Goal: Task Accomplishment & Management: Manage account settings

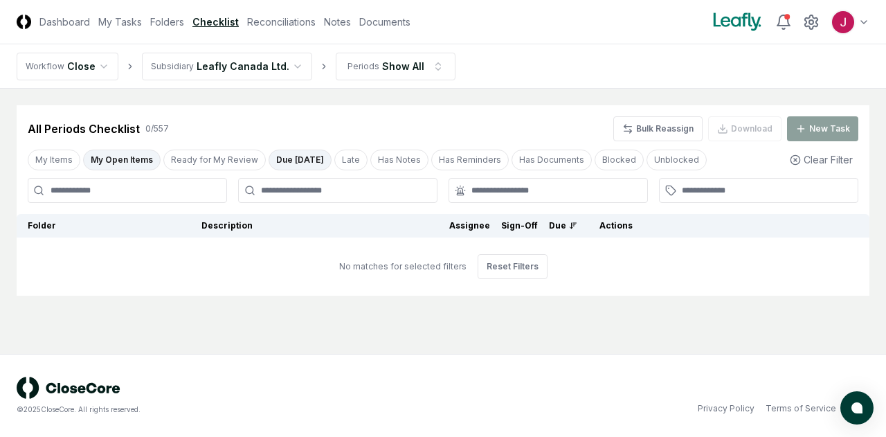
click at [284, 64] on html "CloseCore Dashboard My Tasks Folders Checklist Reconciliations Notes Documents …" at bounding box center [443, 218] width 886 height 437
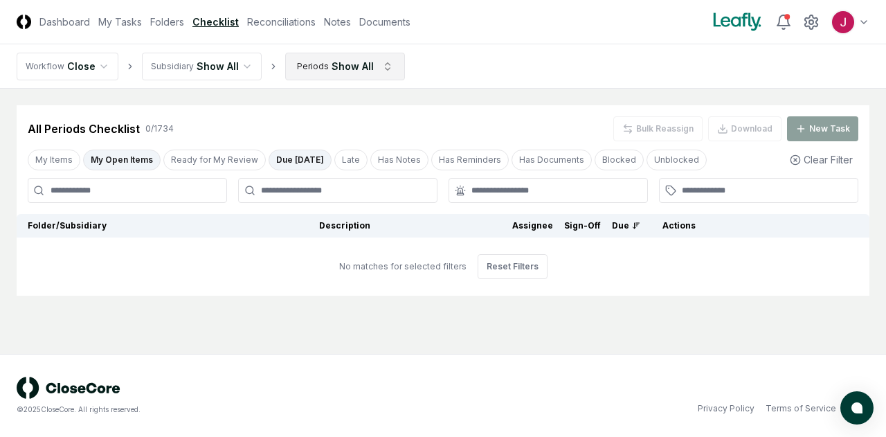
click at [379, 62] on html "CloseCore Dashboard My Tasks Folders Checklist Reconciliations Notes Documents …" at bounding box center [443, 218] width 886 height 437
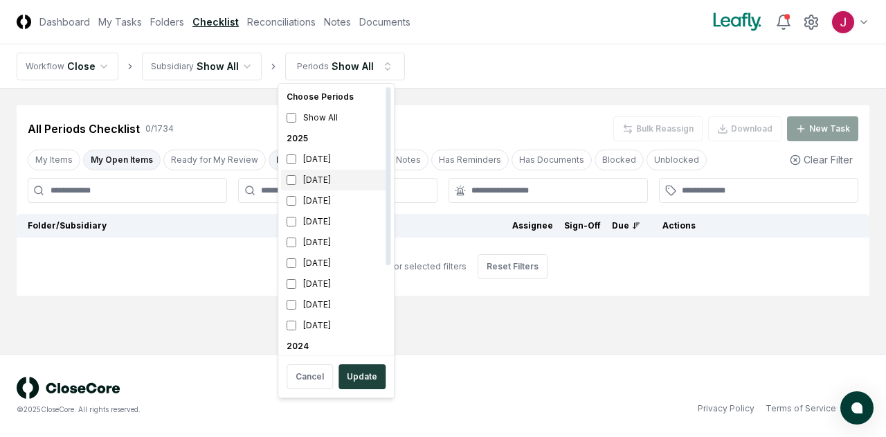
click at [341, 177] on div "[DATE]" at bounding box center [336, 180] width 110 height 21
click at [368, 375] on button "Update" at bounding box center [362, 376] width 47 height 25
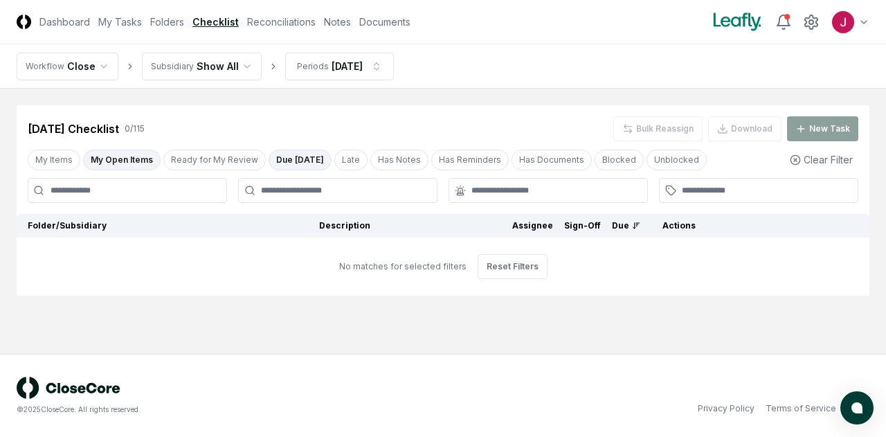
click at [122, 155] on button "My Open Items" at bounding box center [122, 160] width 78 height 21
click at [829, 158] on button "Clear Filter" at bounding box center [821, 160] width 74 height 26
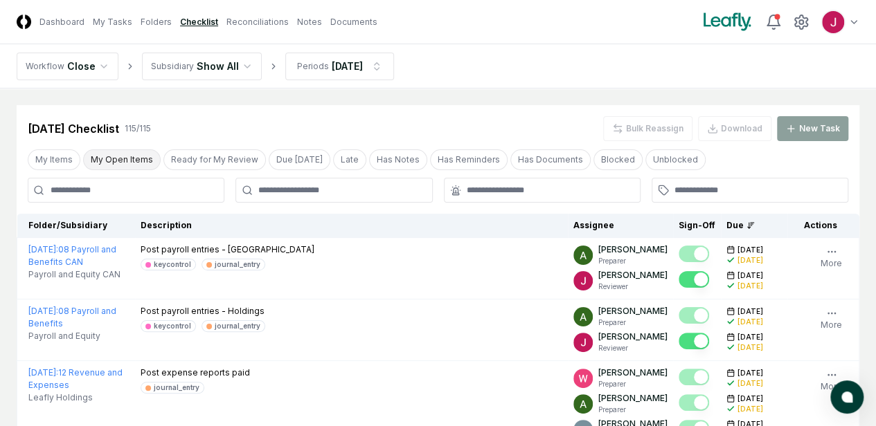
click at [125, 159] on button "My Open Items" at bounding box center [122, 160] width 78 height 21
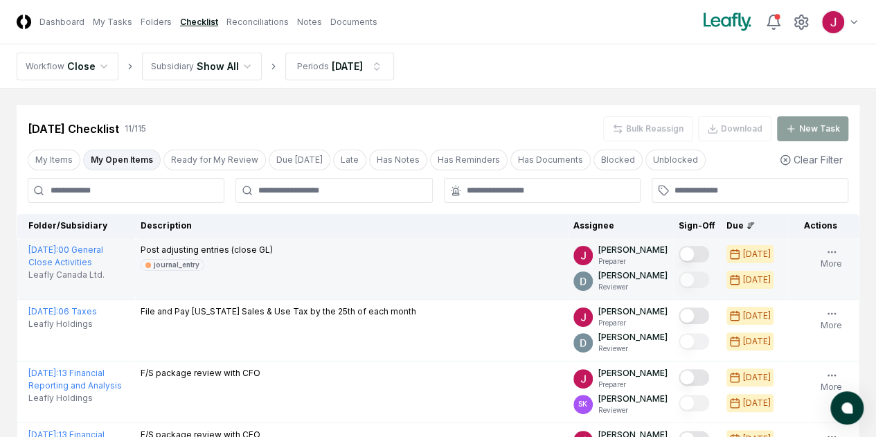
click at [0, 0] on icon "button" at bounding box center [0, 0] width 0 height 0
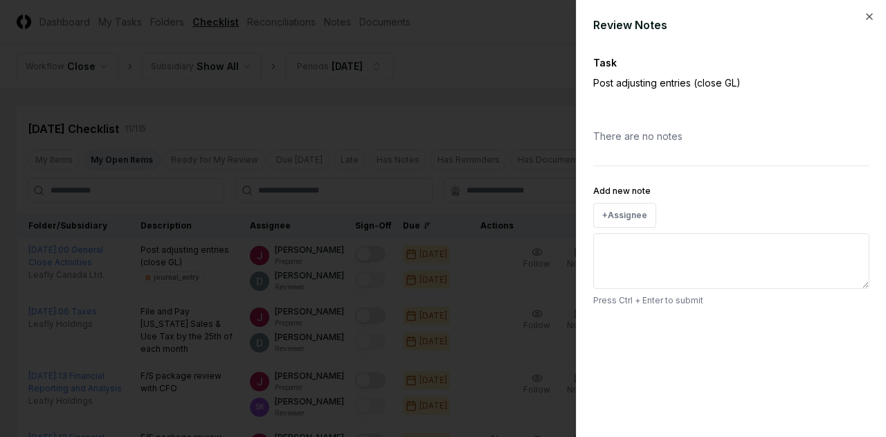
click at [662, 252] on textarea "Add new note" at bounding box center [731, 260] width 276 height 55
type textarea "*"
type textarea "**"
type textarea "*"
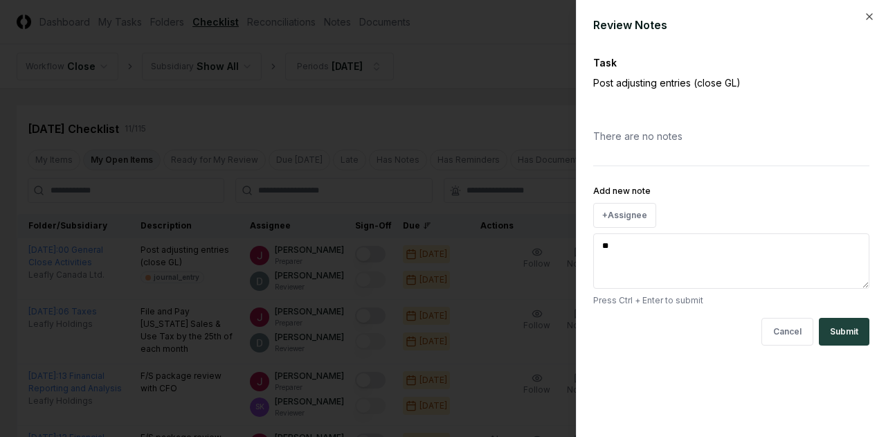
type textarea "***"
type textarea "*"
type textarea "***"
click at [839, 336] on button "Submit" at bounding box center [844, 332] width 51 height 28
type textarea "*"
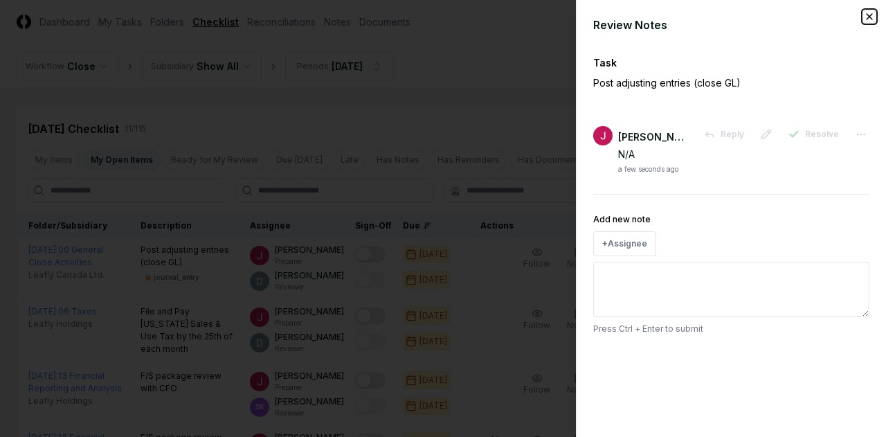
click at [874, 12] on icon "button" at bounding box center [869, 16] width 11 height 11
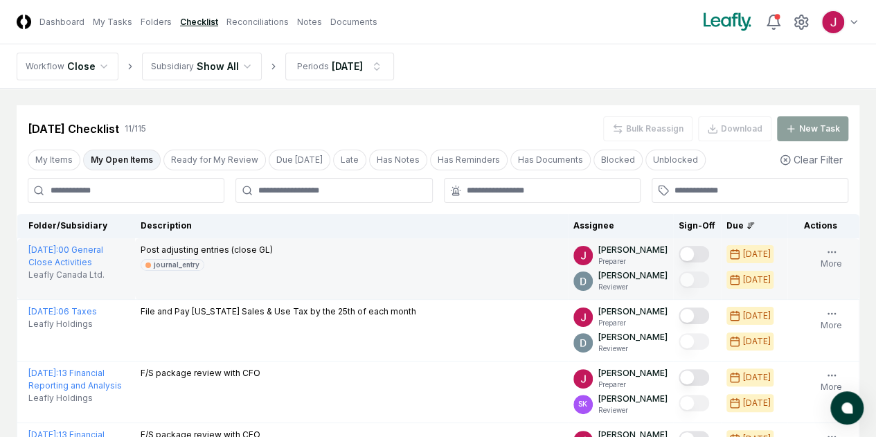
click at [678, 251] on button "Mark complete" at bounding box center [693, 254] width 30 height 17
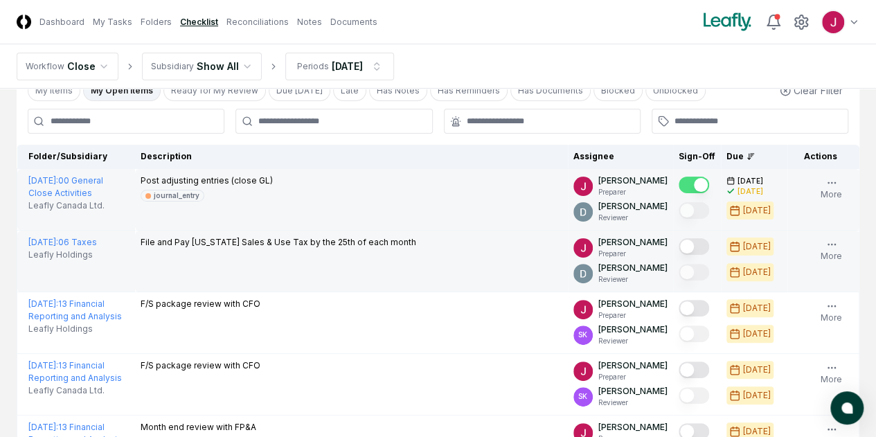
click at [678, 244] on button "Mark complete" at bounding box center [693, 246] width 30 height 17
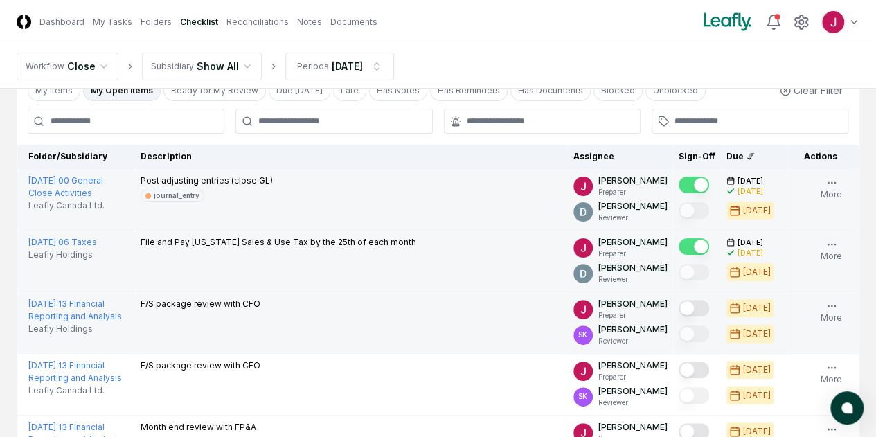
click at [678, 310] on button "Mark complete" at bounding box center [693, 308] width 30 height 17
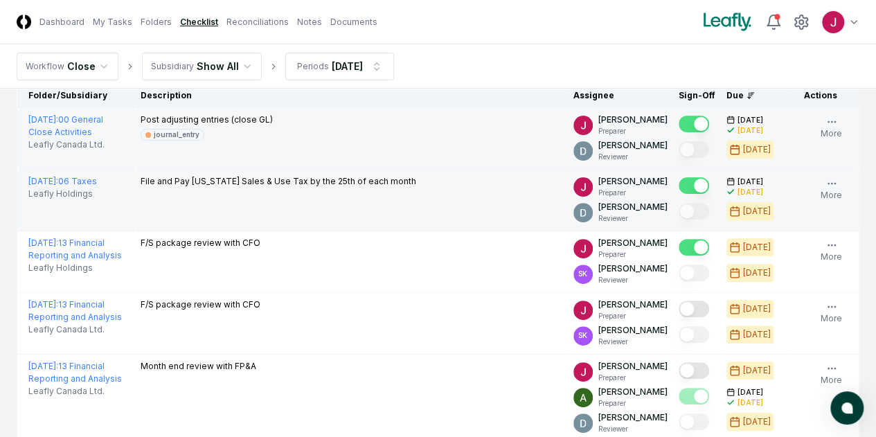
scroll to position [208, 0]
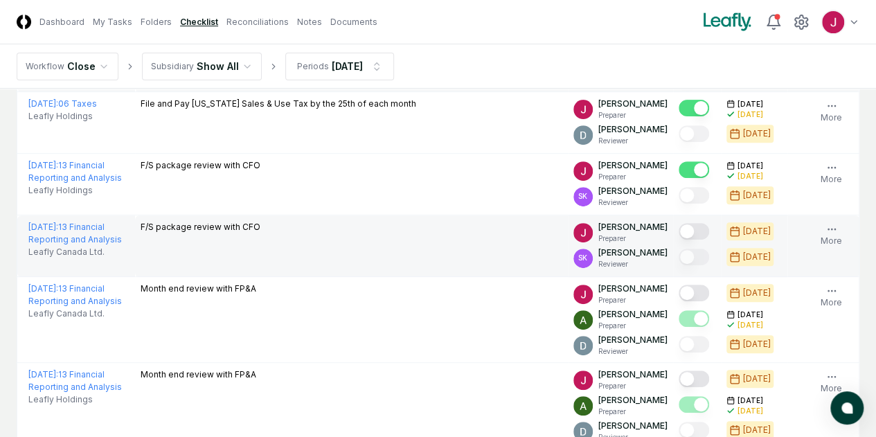
click at [678, 236] on button "Mark complete" at bounding box center [693, 231] width 30 height 17
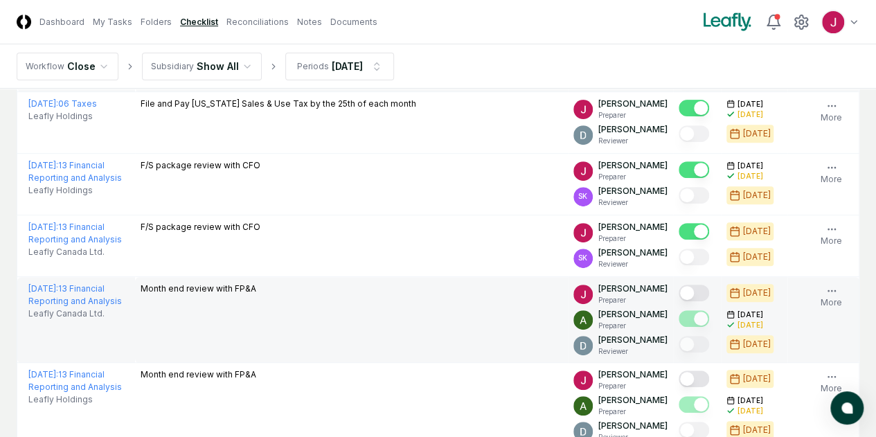
click at [678, 294] on button "Mark complete" at bounding box center [693, 293] width 30 height 17
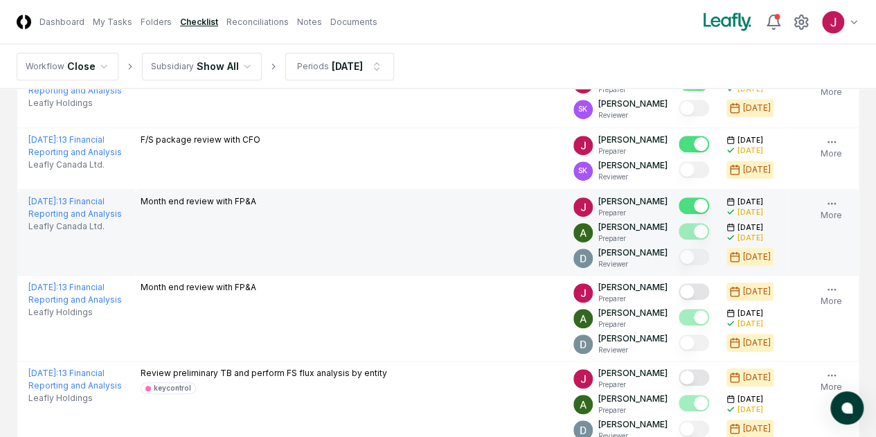
scroll to position [346, 0]
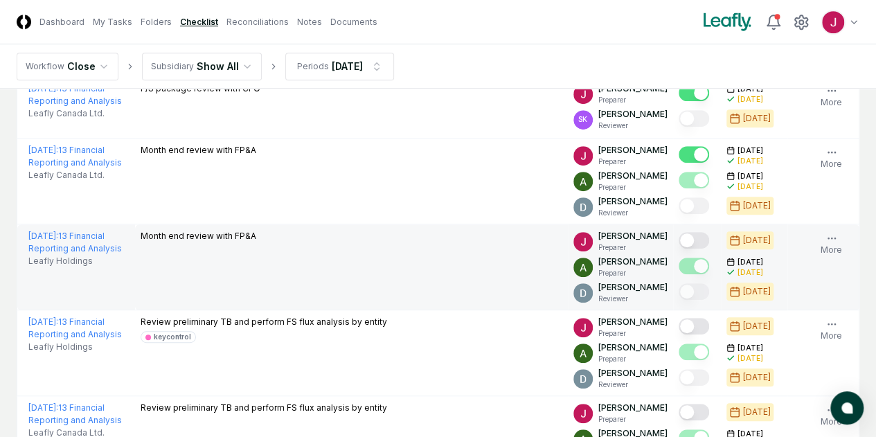
click at [678, 238] on button "Mark complete" at bounding box center [693, 240] width 30 height 17
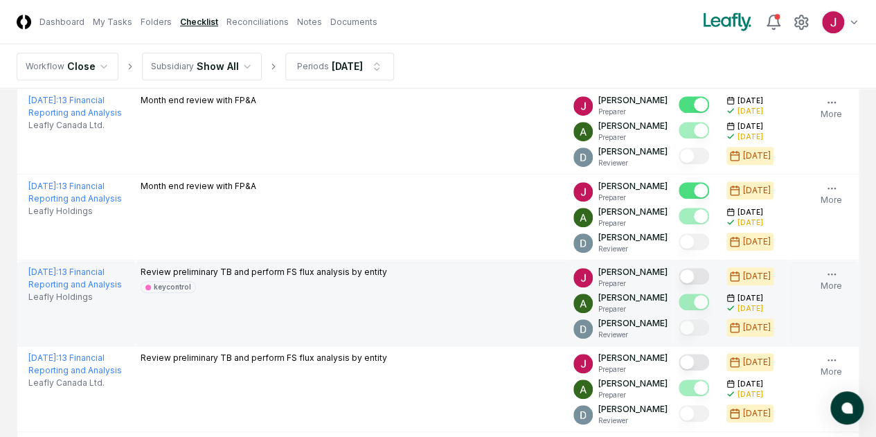
scroll to position [415, 0]
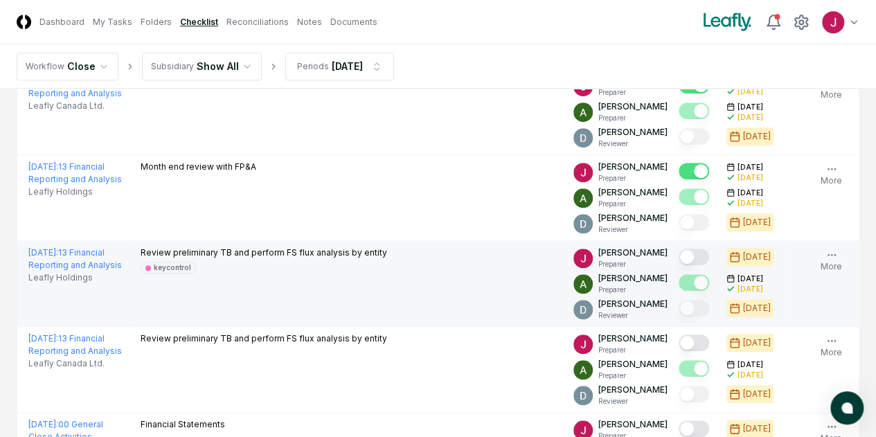
click at [678, 254] on button "Mark complete" at bounding box center [693, 257] width 30 height 17
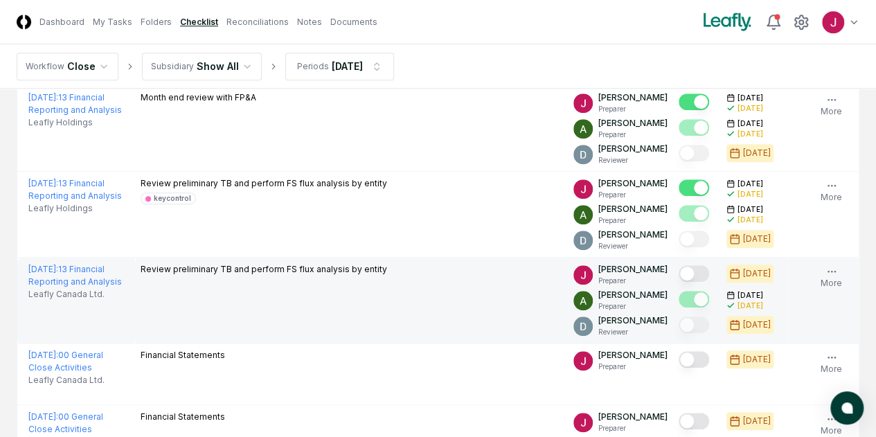
click at [678, 272] on button "Mark complete" at bounding box center [693, 273] width 30 height 17
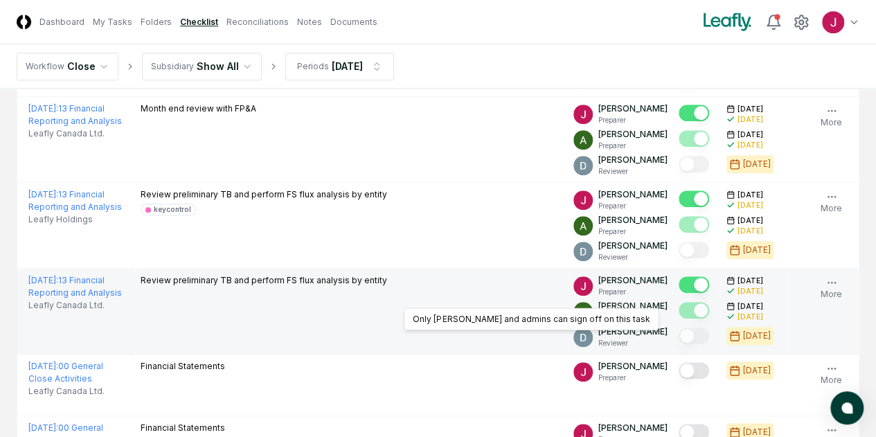
scroll to position [492, 0]
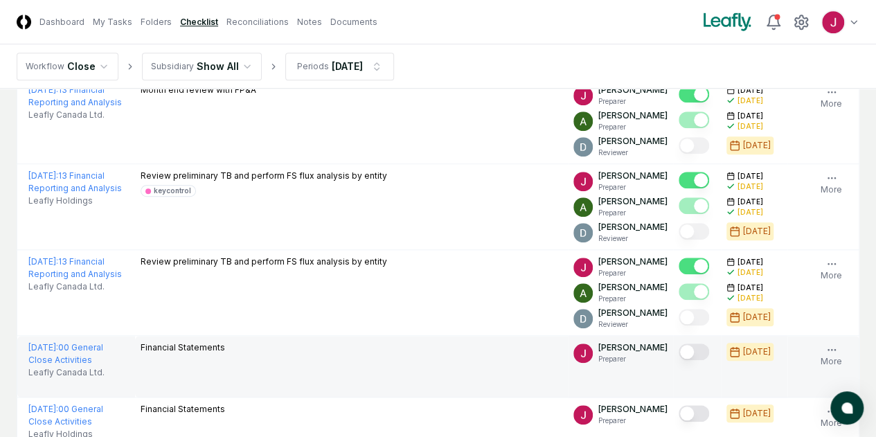
click at [678, 352] on button "Mark complete" at bounding box center [693, 351] width 30 height 17
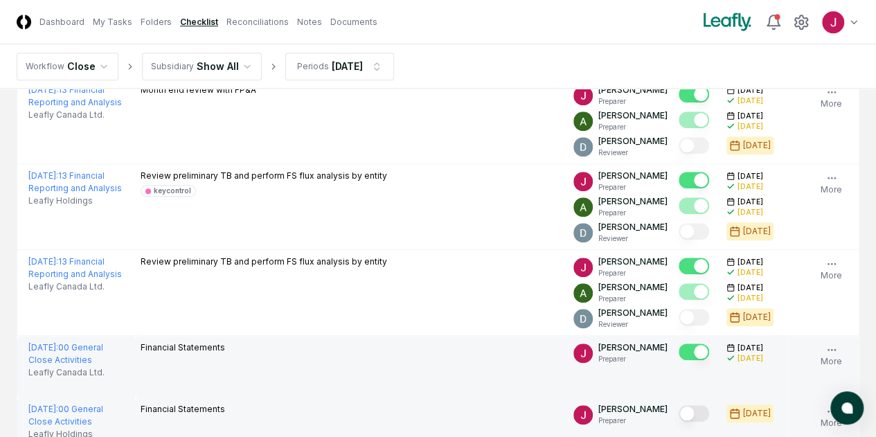
click at [678, 412] on div at bounding box center [693, 414] width 30 height 19
click at [678, 412] on button "Mark complete" at bounding box center [693, 413] width 30 height 17
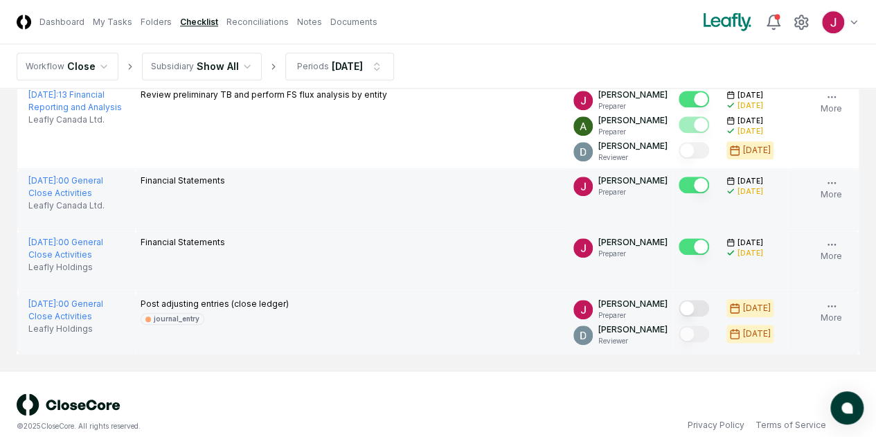
scroll to position [675, 0]
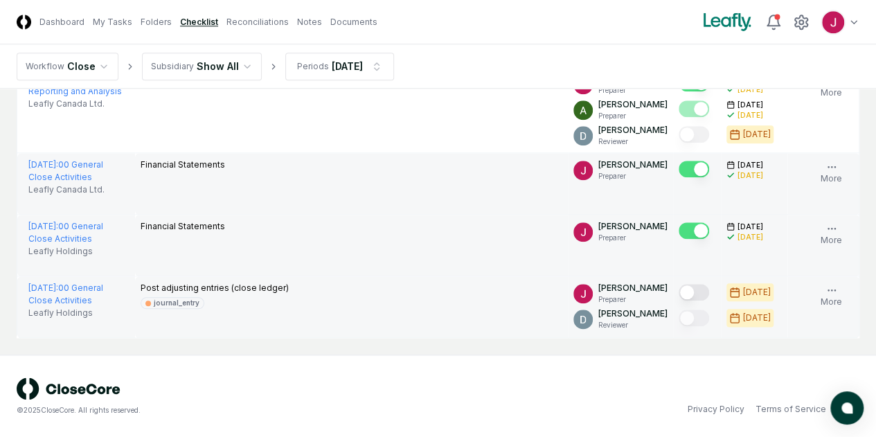
click at [678, 293] on button "Mark complete" at bounding box center [693, 292] width 30 height 17
click at [278, 19] on link "Reconciliations" at bounding box center [257, 22] width 62 height 12
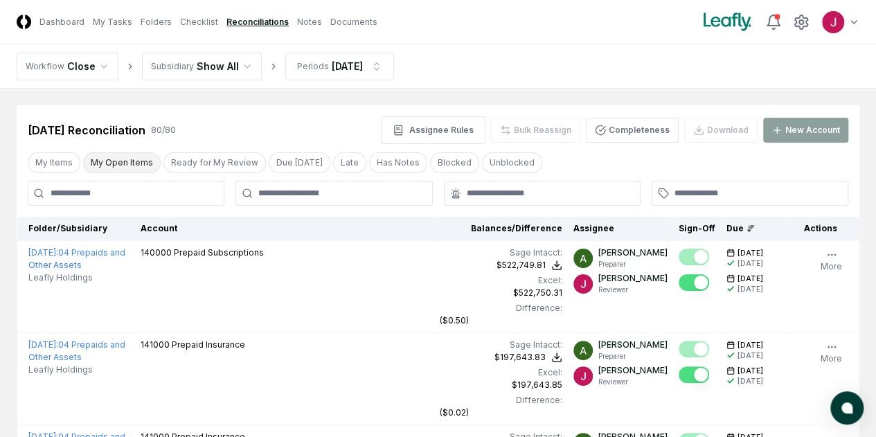
click at [134, 164] on button "My Open Items" at bounding box center [122, 162] width 78 height 21
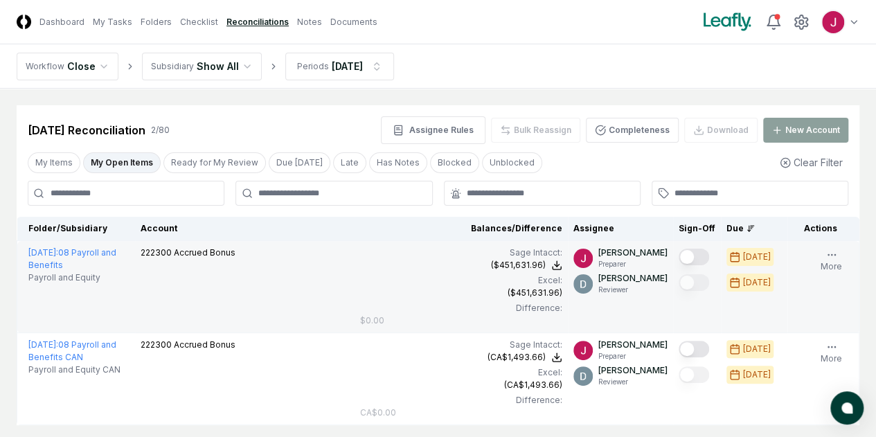
scroll to position [69, 0]
